Goal: Obtain resource: Download file/media

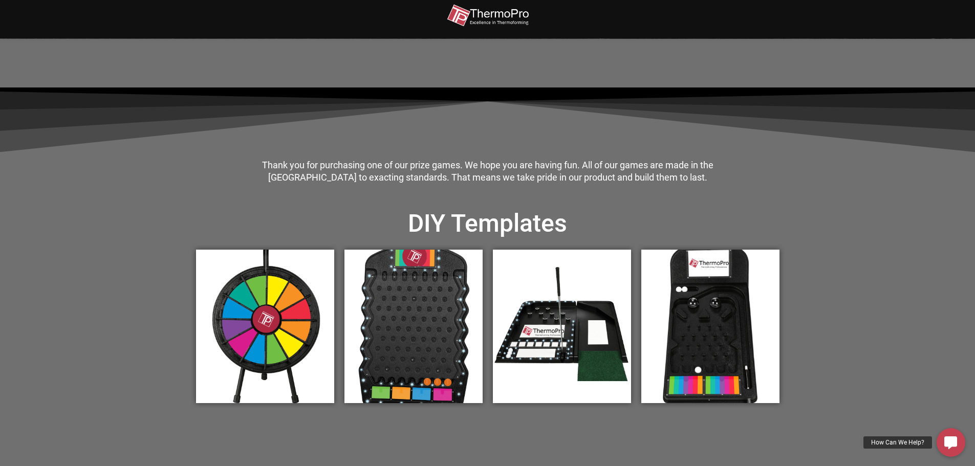
scroll to position [205, 0]
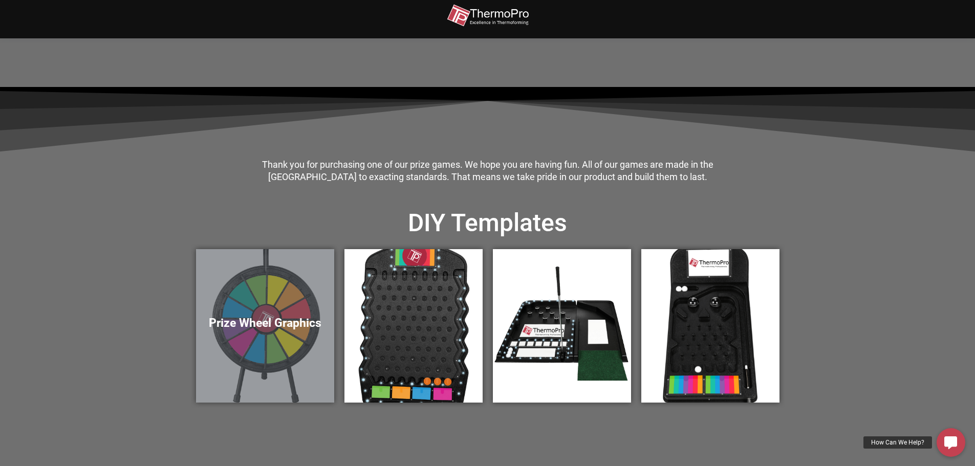
click at [276, 303] on div "Prize Wheel Graphics" at bounding box center [265, 326] width 138 height 154
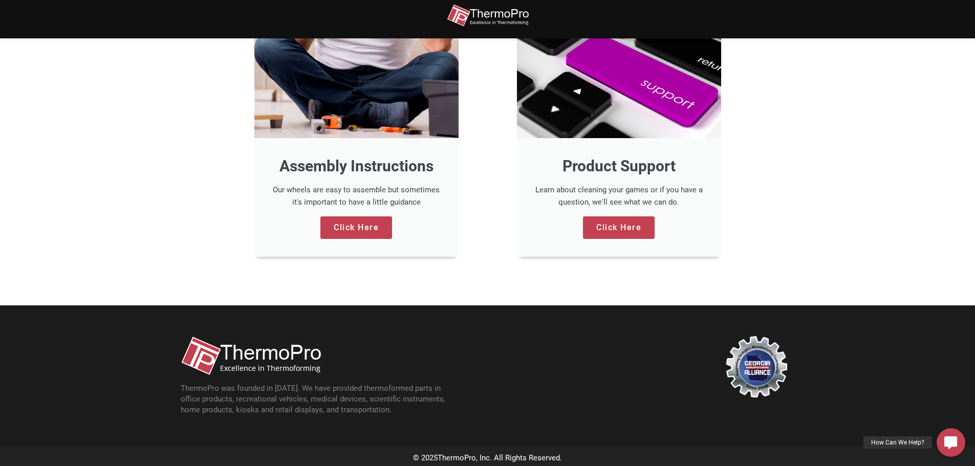
scroll to position [886, 0]
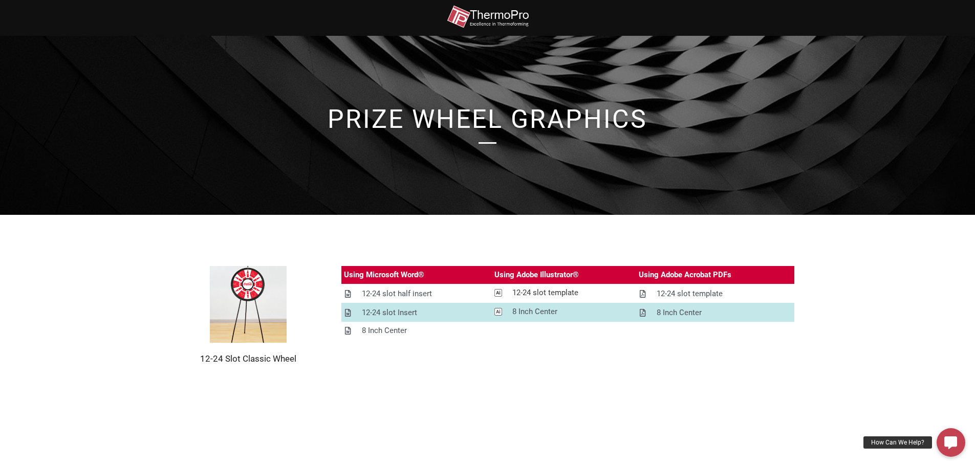
click at [524, 290] on div "12-24 slot template" at bounding box center [545, 293] width 66 height 13
click at [386, 294] on div "12-24 slot half insert" at bounding box center [397, 294] width 70 height 13
click at [403, 296] on div "12-24 slot half insert" at bounding box center [397, 294] width 70 height 13
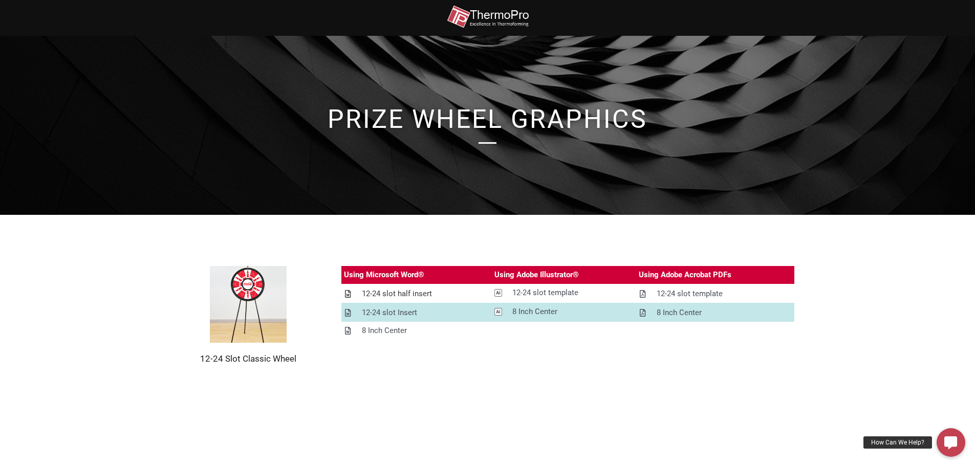
click at [346, 292] on icon at bounding box center [348, 294] width 6 height 8
